Goal: Check status

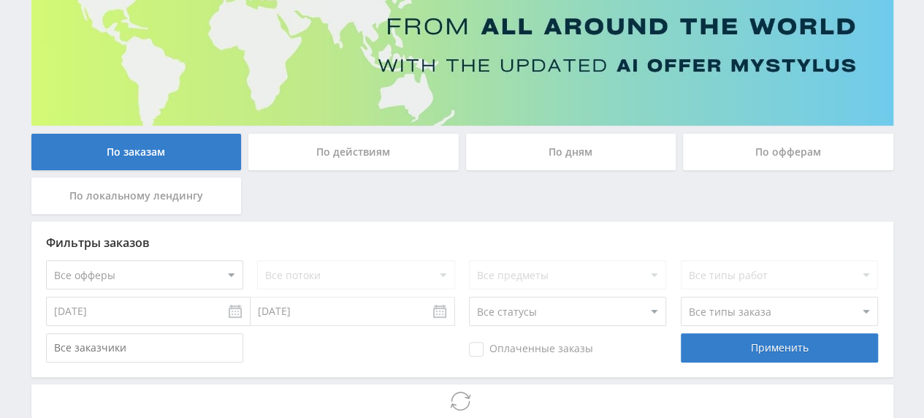
scroll to position [256, 0]
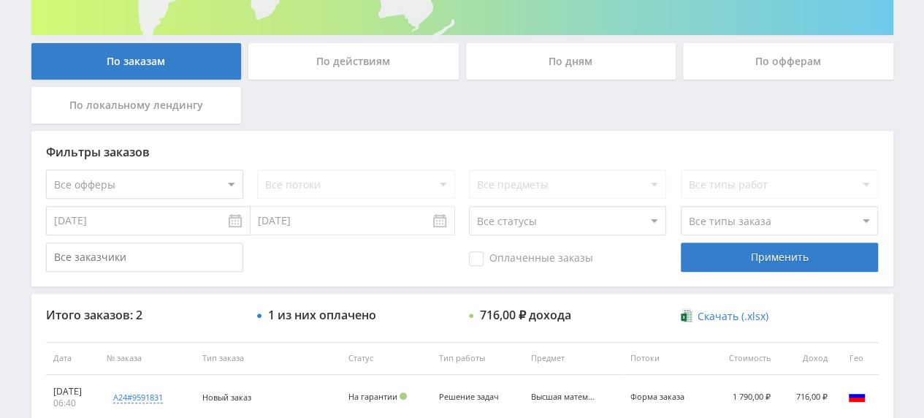
click at [491, 135] on div "Фильтры заказов Все офферы MyStylus MyStylus - Revshare Кэмп Studybay Автор24 S…" at bounding box center [462, 209] width 862 height 156
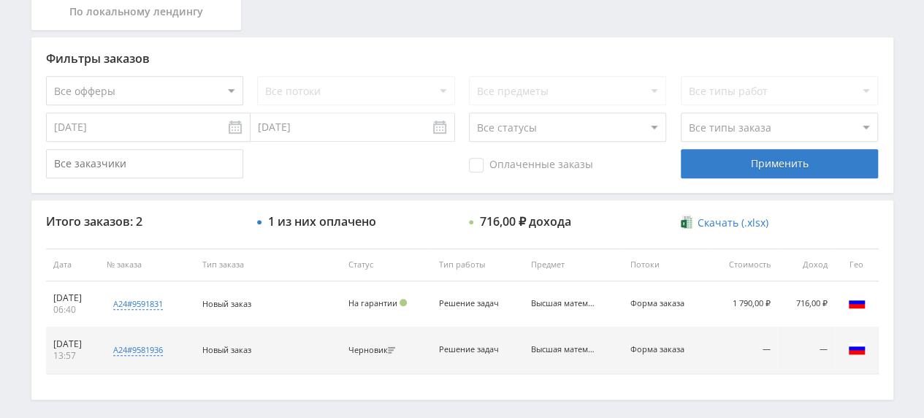
scroll to position [410, 0]
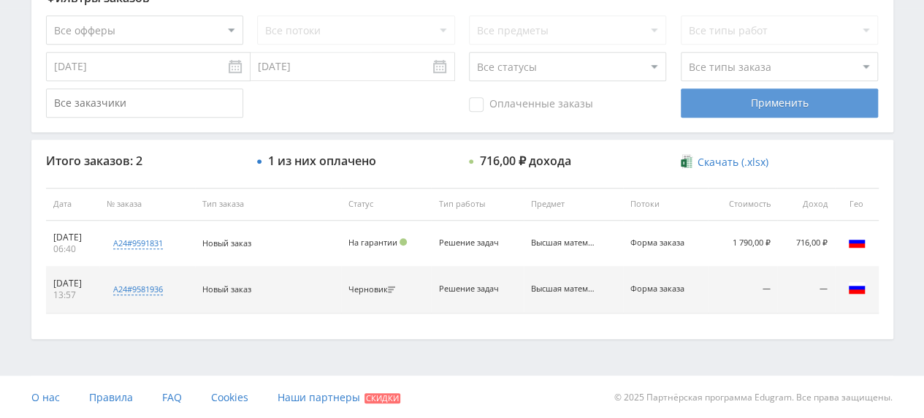
click at [707, 102] on div "Применить" at bounding box center [778, 102] width 197 height 29
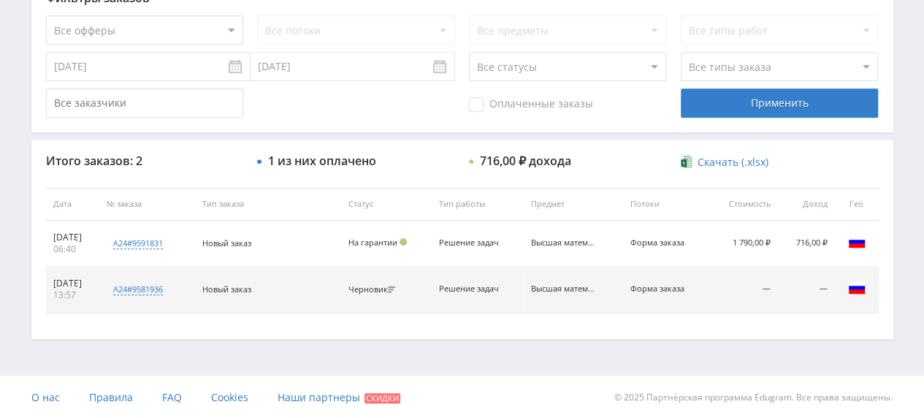
scroll to position [0, 0]
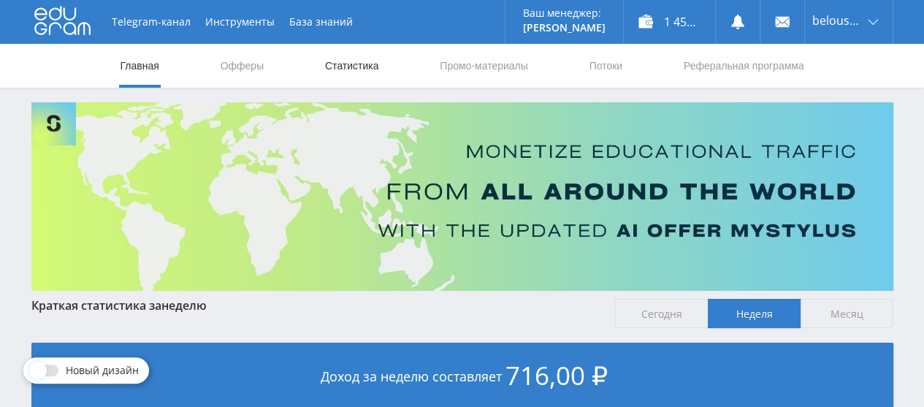
click at [357, 72] on link "Статистика" at bounding box center [351, 66] width 57 height 44
